Goal: Find specific page/section: Find specific page/section

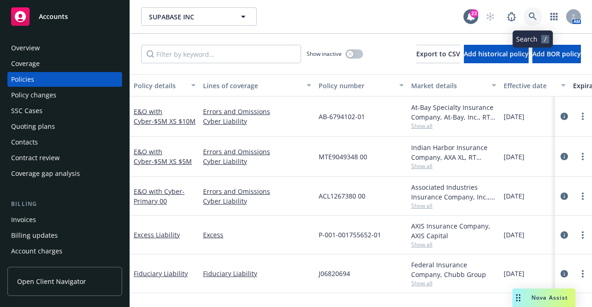
click at [534, 16] on icon at bounding box center [532, 16] width 8 height 8
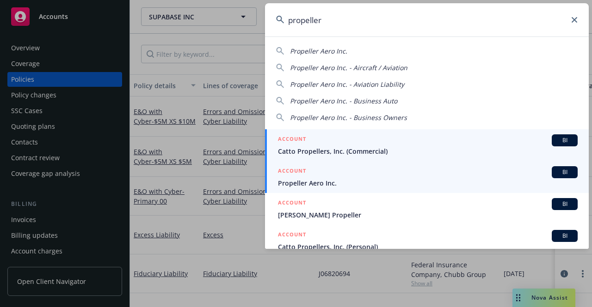
type input "propeller"
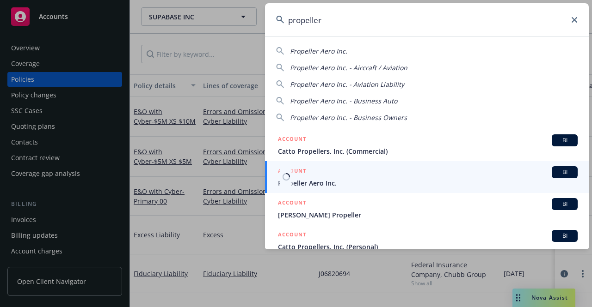
click at [331, 181] on span "Propeller Aero Inc." at bounding box center [428, 183] width 300 height 10
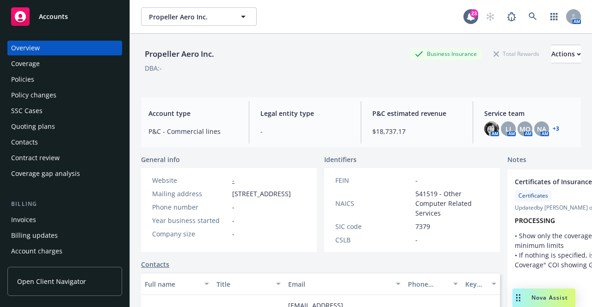
click at [25, 81] on div "Policies" at bounding box center [22, 79] width 23 height 15
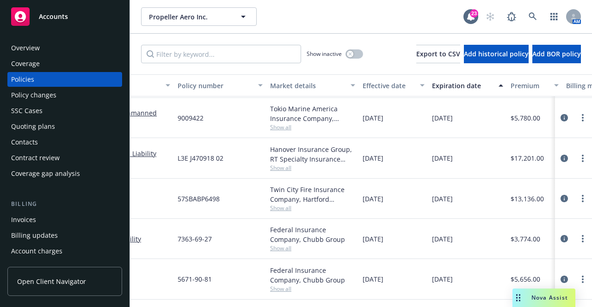
scroll to position [298, 144]
